Goal: Information Seeking & Learning: Learn about a topic

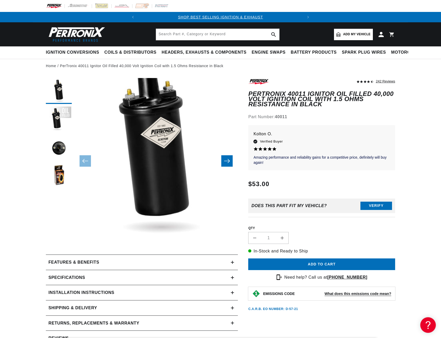
click at [124, 260] on div "Features & Benefits" at bounding box center [138, 262] width 185 height 7
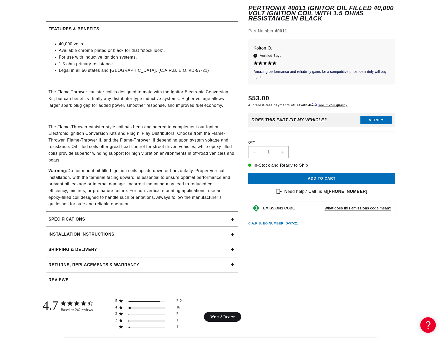
scroll to position [0, 165]
click at [137, 218] on div "Specifications" at bounding box center [138, 219] width 185 height 7
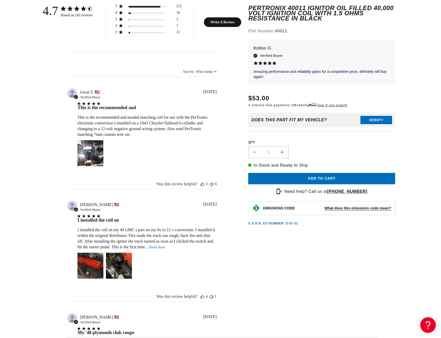
click at [158, 250] on div "I installed the coil on I installed the coil on my 49 GMC s part on my 6v to 12…" at bounding box center [146, 248] width 139 height 69
click at [158, 248] on link "Read more" at bounding box center [157, 247] width 16 height 4
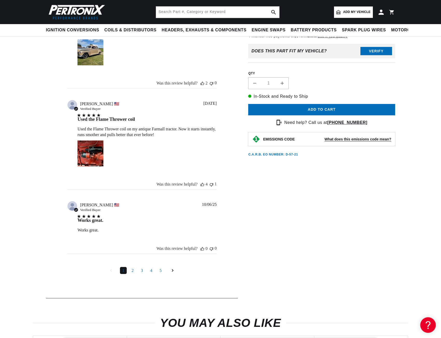
scroll to position [1166, 0]
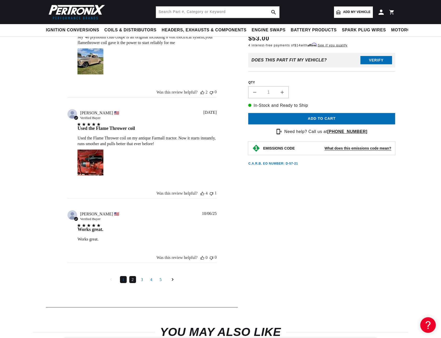
click at [130, 279] on link "2" at bounding box center [132, 279] width 7 height 7
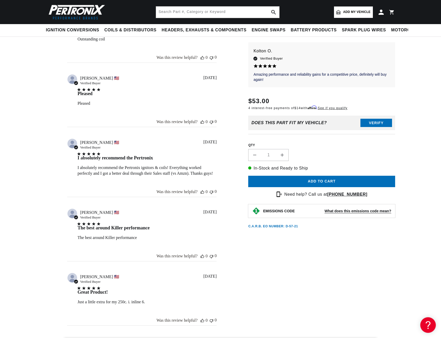
scroll to position [0, 0]
click at [153, 241] on div "The best around Killer performance The best around Killer performance read more…" at bounding box center [146, 232] width 139 height 21
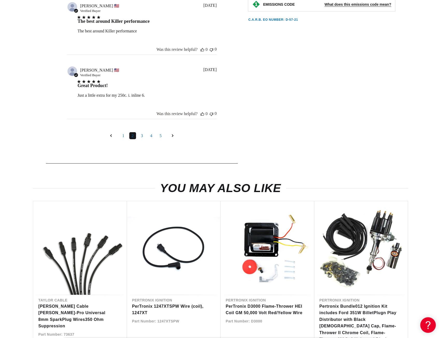
scroll to position [1140, 0]
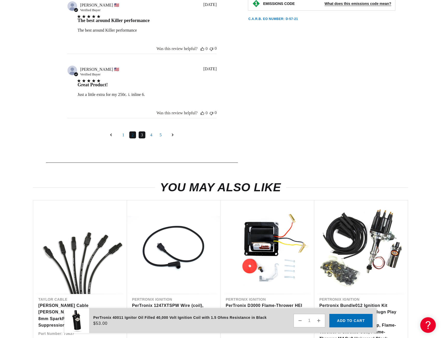
click at [140, 134] on link "3" at bounding box center [142, 134] width 7 height 7
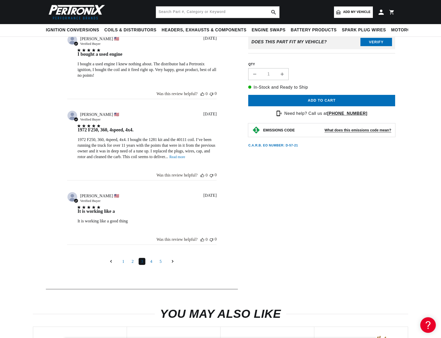
scroll to position [0, 0]
drag, startPoint x: 162, startPoint y: 140, endPoint x: 149, endPoint y: 140, distance: 12.7
click at [0, 0] on div "1972 F250, 360, 4speed, 4x4. I bought the 1281 kit and the 40111 coil. I’ve bee…" at bounding box center [0, 0] width 0 height 0
click at [153, 262] on link "4" at bounding box center [151, 261] width 7 height 7
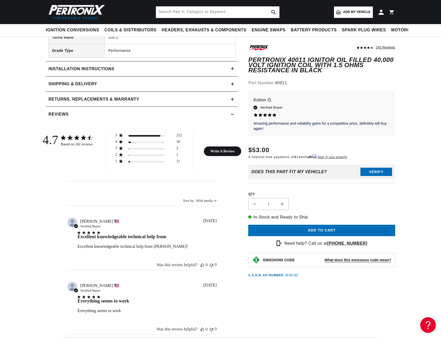
scroll to position [0, 0]
